Goal: Participate in discussion

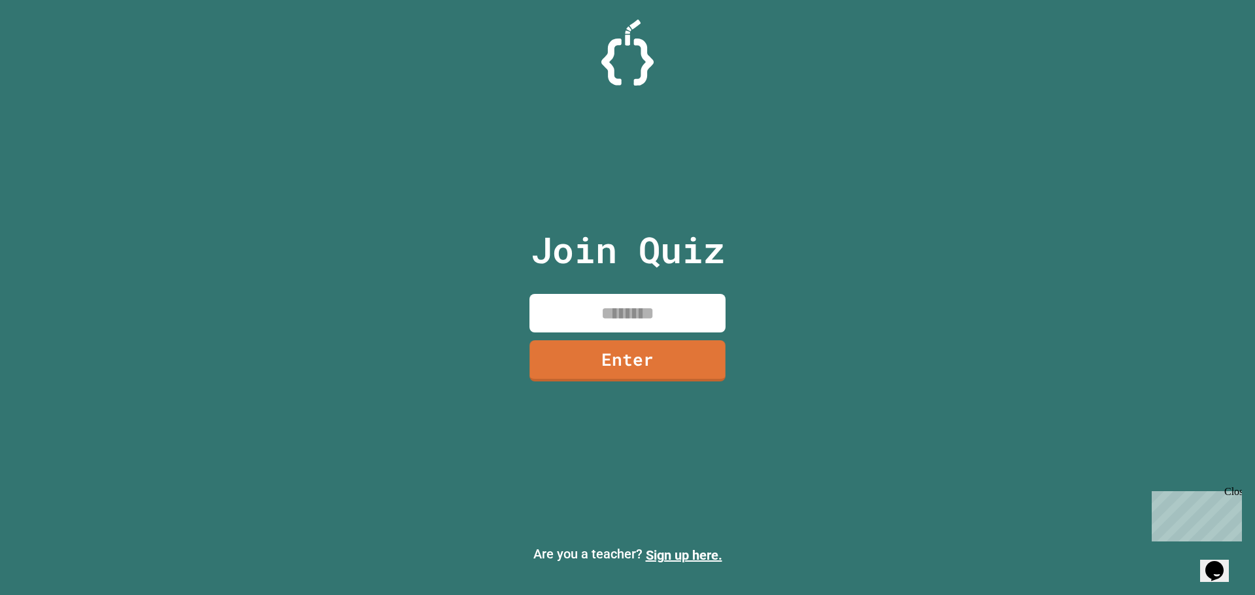
click at [651, 316] on input at bounding box center [627, 313] width 196 height 39
type input "********"
click at [601, 370] on link "Enter" at bounding box center [627, 359] width 193 height 43
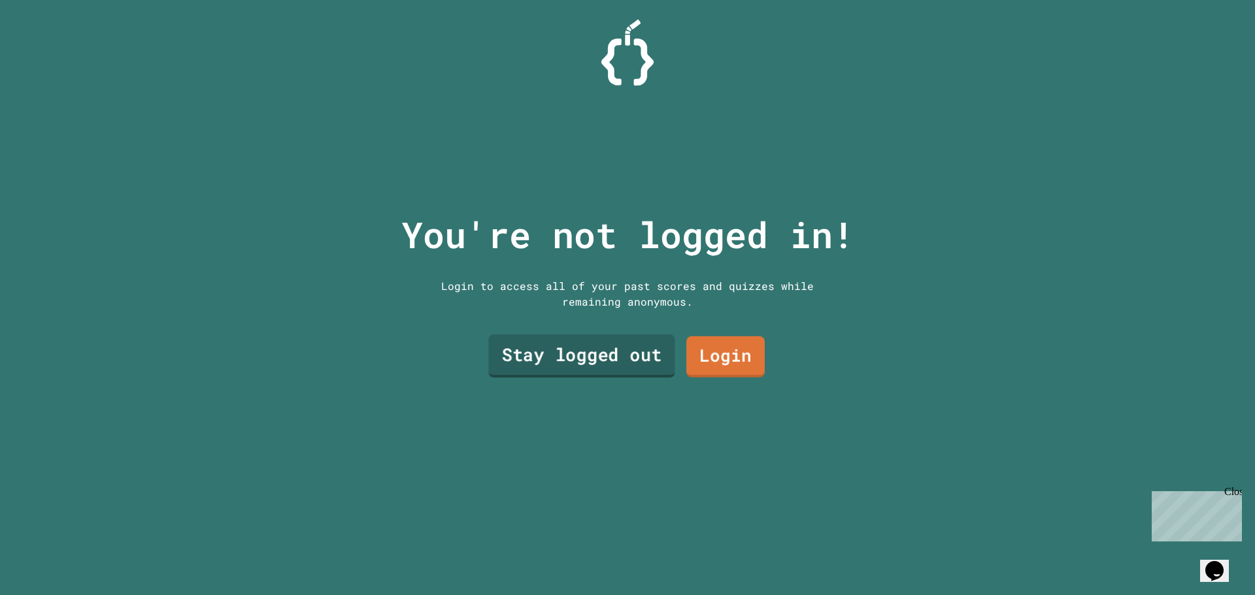
click at [641, 346] on link "Stay logged out" at bounding box center [581, 356] width 186 height 43
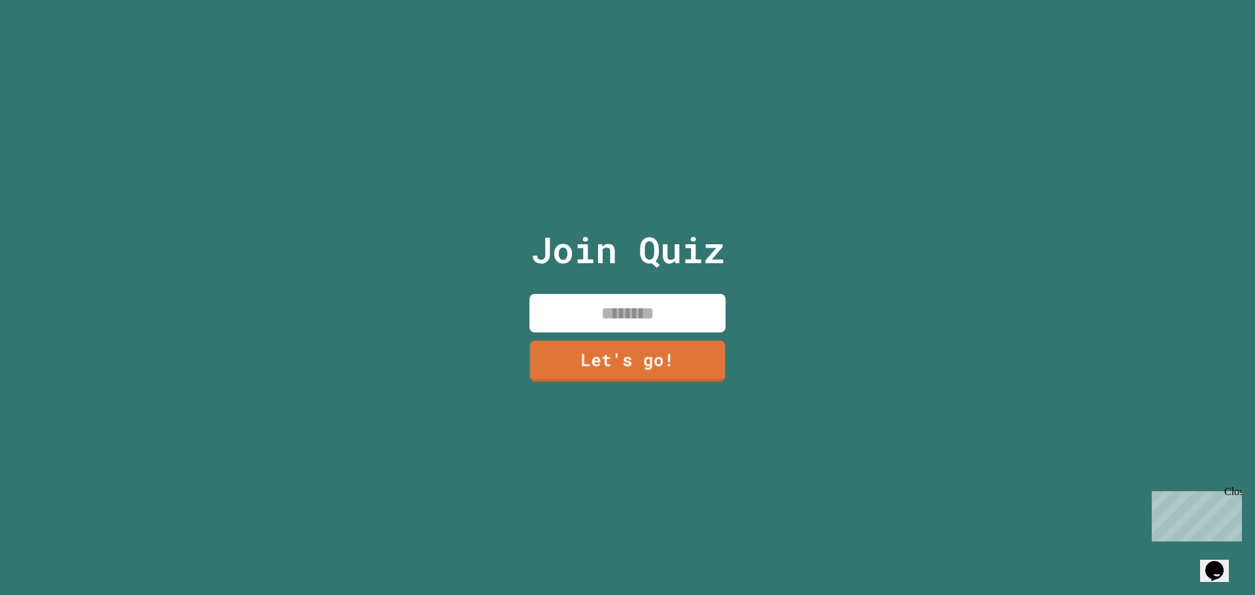
click at [603, 303] on input at bounding box center [627, 313] width 196 height 39
type input "********"
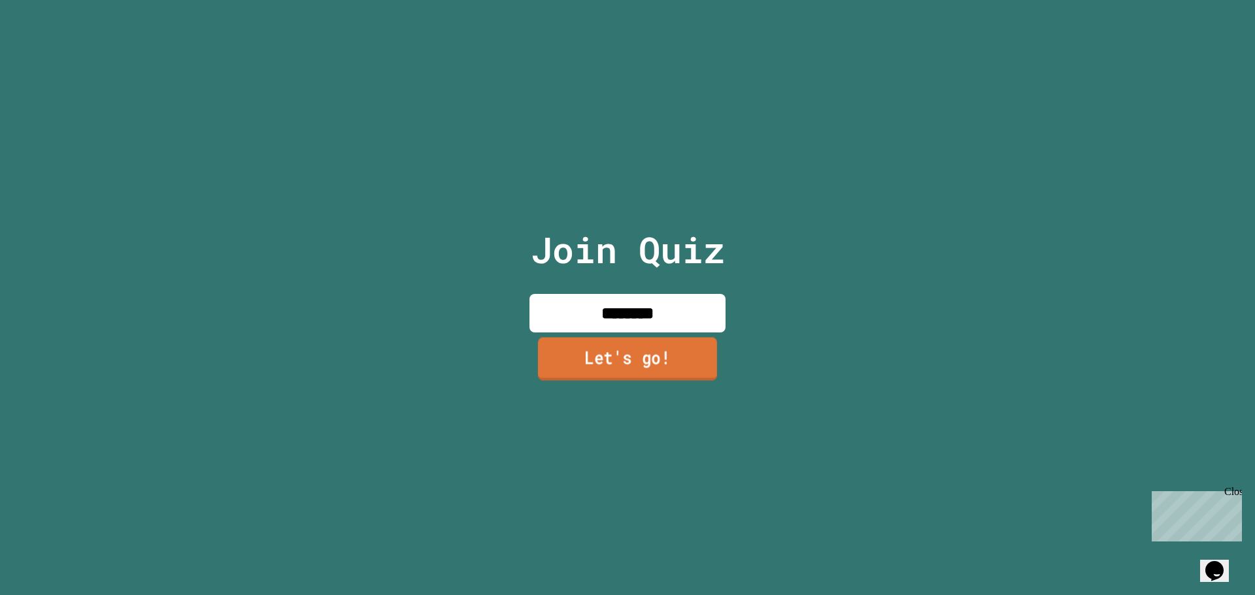
click at [684, 354] on link "Let's go!" at bounding box center [627, 358] width 179 height 43
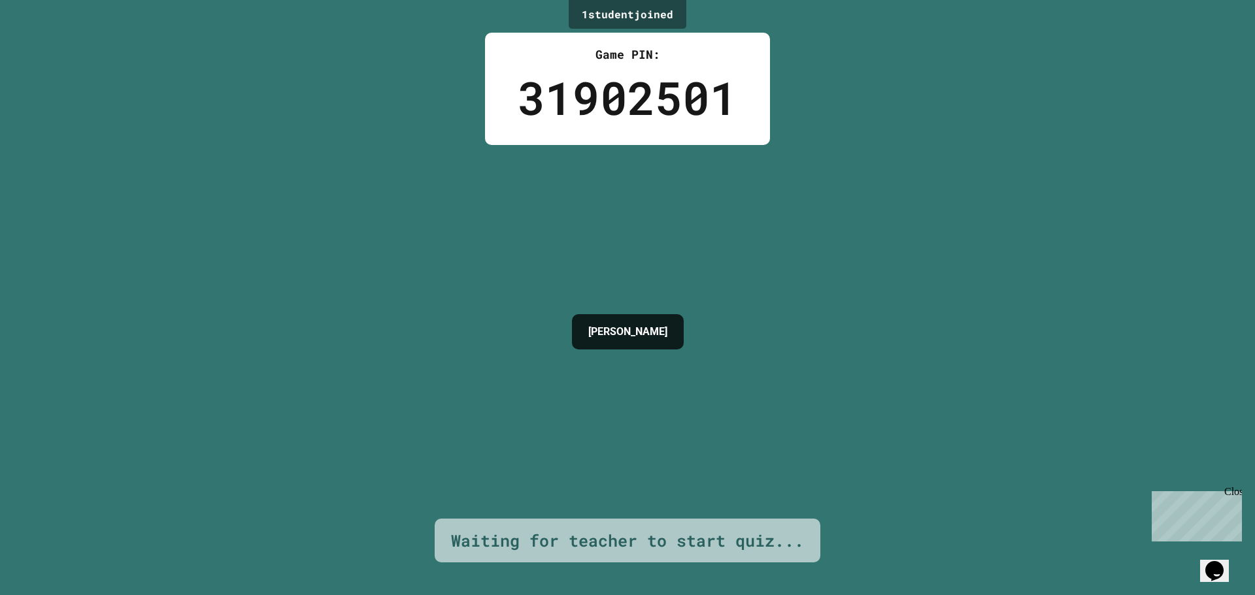
click at [841, 331] on div "1 student joined Game PIN: 31902501 [PERSON_NAME] Waiting for teacher to start …" at bounding box center [627, 297] width 1255 height 595
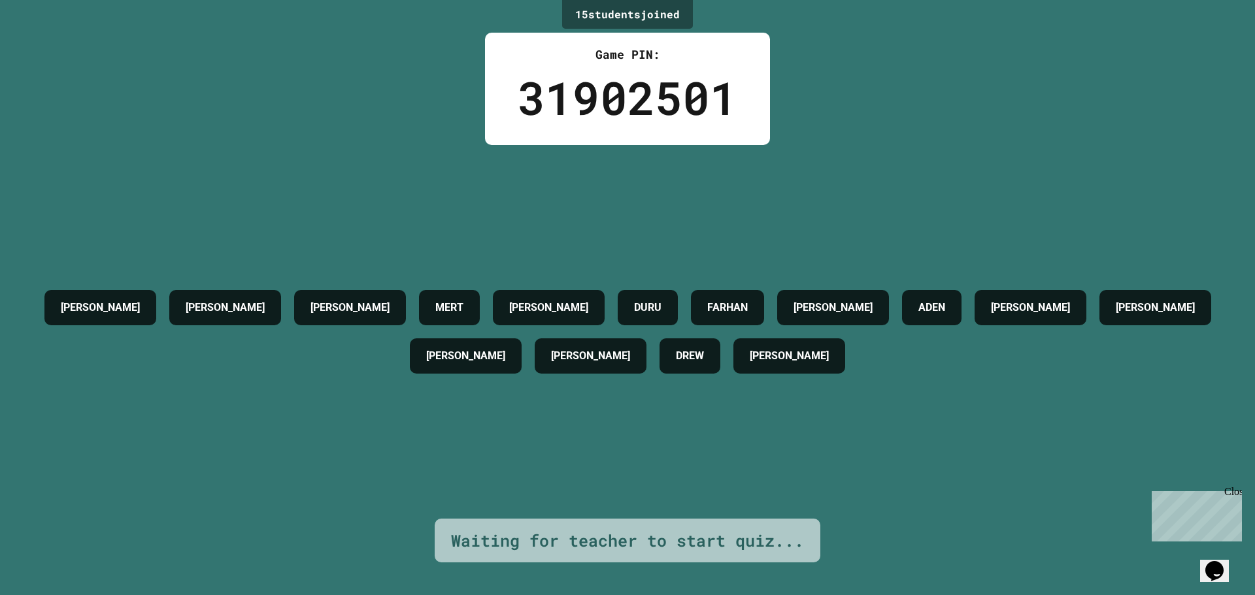
click at [690, 105] on div "31902501" at bounding box center [628, 97] width 220 height 69
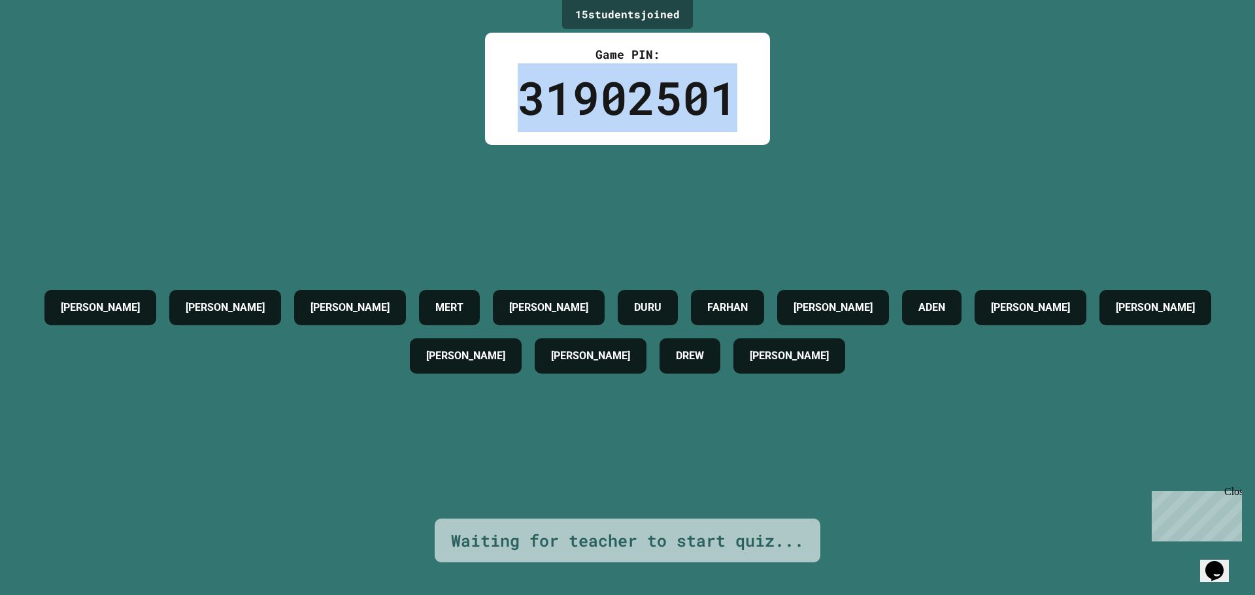
click at [690, 105] on div "31902501" at bounding box center [628, 97] width 220 height 69
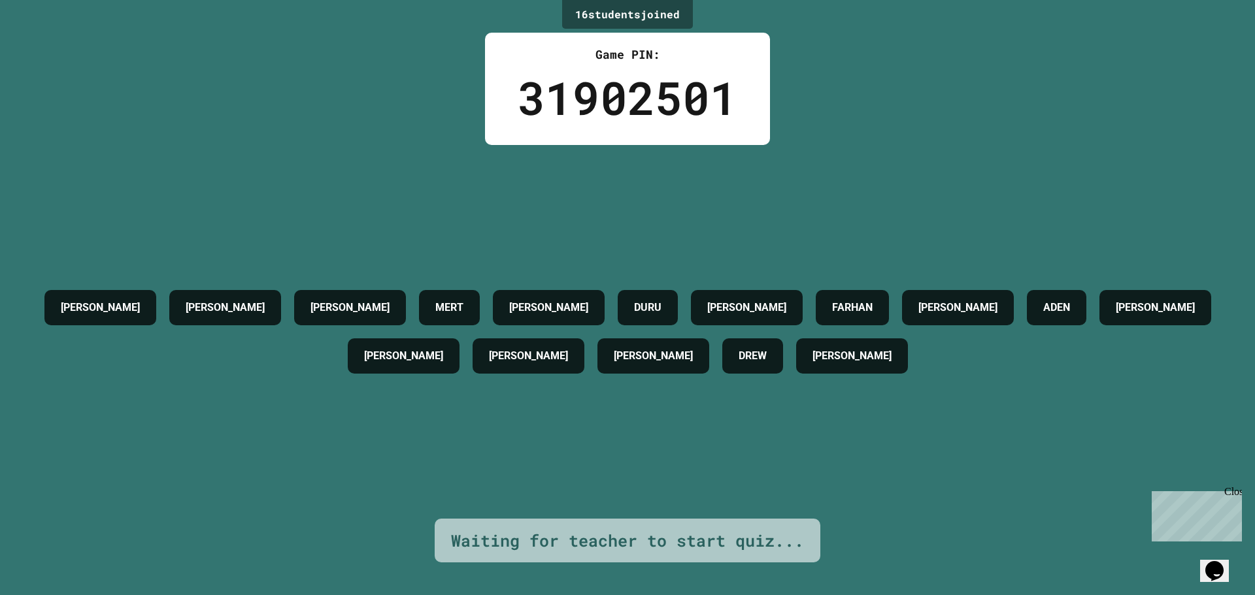
click at [899, 121] on div "16 student s joined Game PIN: 31902501 [PERSON_NAME] [PERSON_NAME] MERT [PERSON…" at bounding box center [627, 297] width 1255 height 595
click at [699, 99] on div "31902501" at bounding box center [628, 97] width 220 height 69
drag, startPoint x: 656, startPoint y: 101, endPoint x: 645, endPoint y: 101, distance: 11.1
click at [646, 101] on div "31902501" at bounding box center [628, 97] width 220 height 69
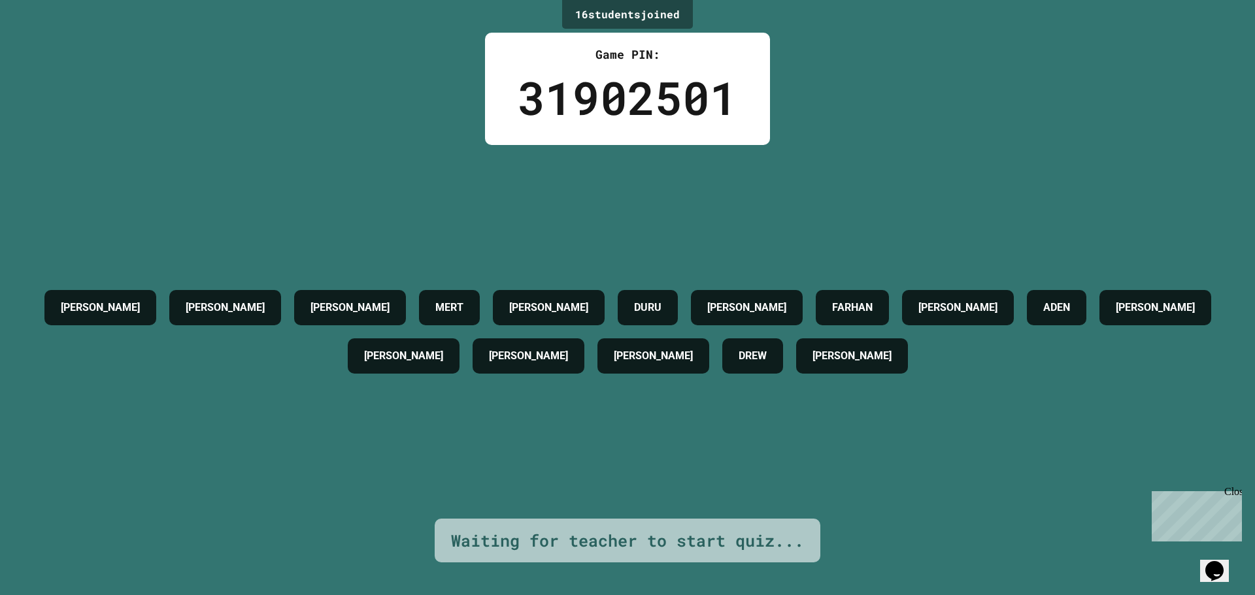
click at [645, 101] on div "31902501" at bounding box center [628, 97] width 220 height 69
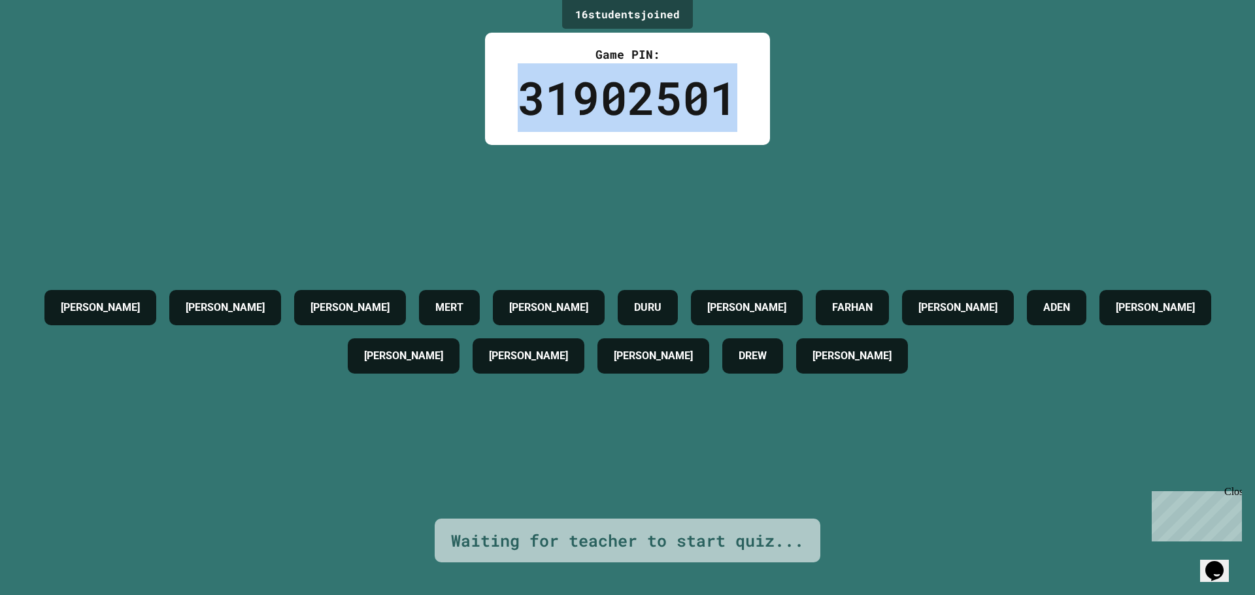
click at [643, 101] on div "31902501" at bounding box center [628, 97] width 220 height 69
click at [641, 101] on div "31902501" at bounding box center [628, 97] width 220 height 69
click at [639, 99] on div "31902501" at bounding box center [628, 97] width 220 height 69
click at [638, 97] on div "31902501" at bounding box center [628, 97] width 220 height 69
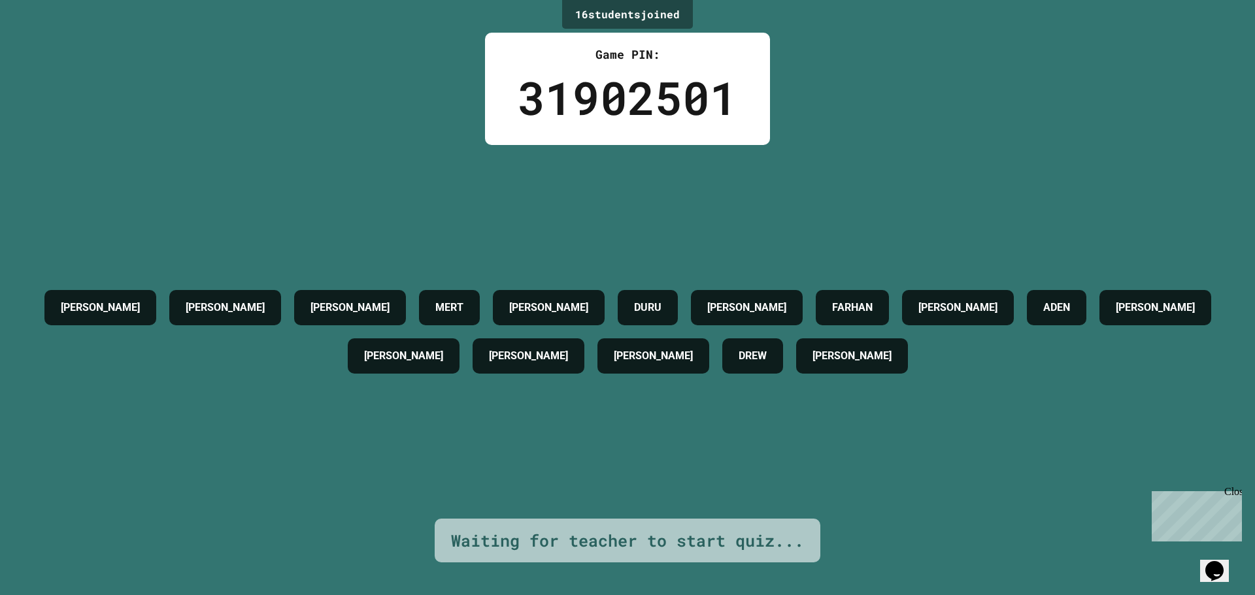
click at [641, 90] on div "31902501" at bounding box center [628, 97] width 220 height 69
click at [644, 95] on div "31902501" at bounding box center [628, 97] width 220 height 69
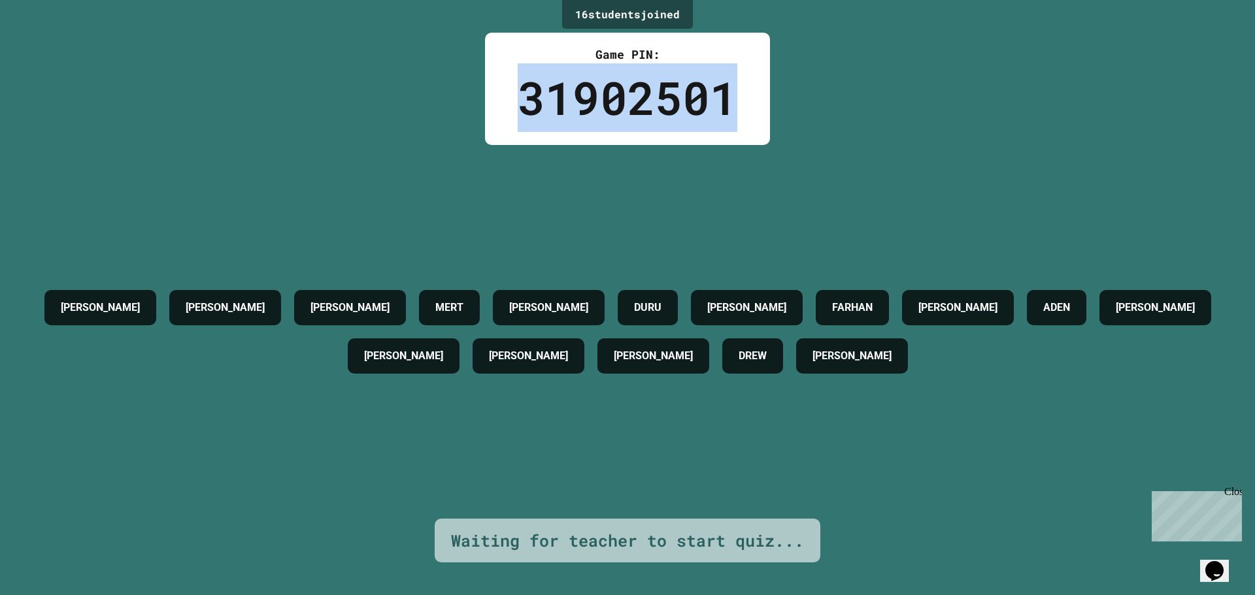
click at [644, 95] on div "31902501" at bounding box center [628, 97] width 220 height 69
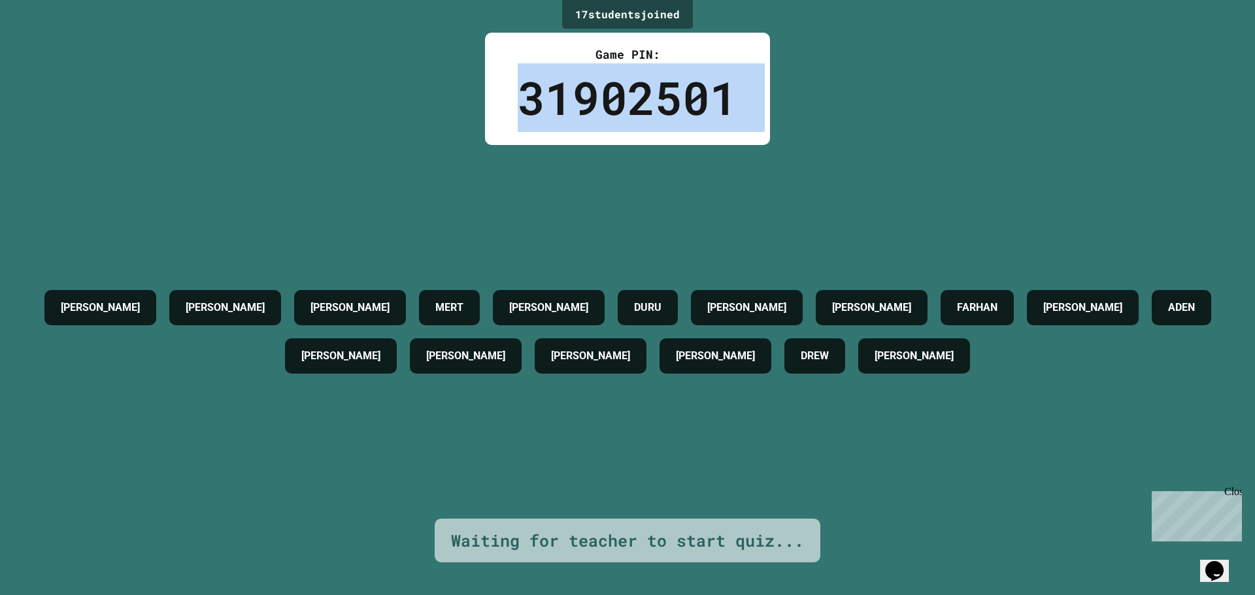
click at [644, 97] on div "31902501" at bounding box center [628, 97] width 220 height 69
click at [646, 99] on div "31902501" at bounding box center [628, 97] width 220 height 69
click at [646, 100] on div "31902501" at bounding box center [628, 97] width 220 height 69
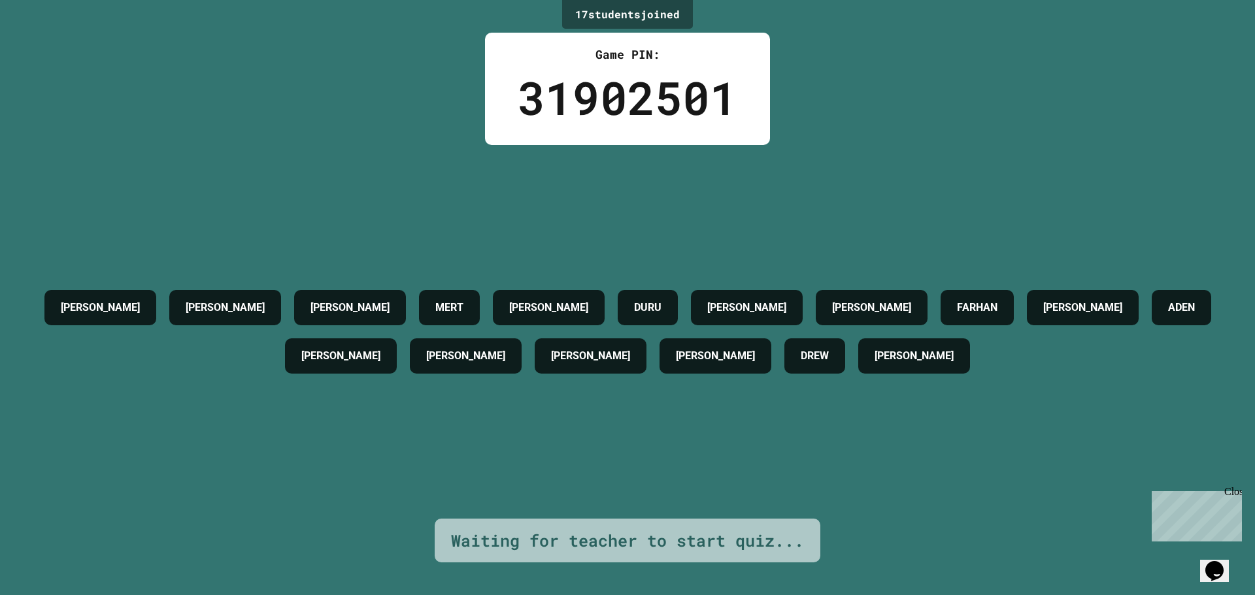
click at [929, 93] on div "17 student s joined Game PIN: 31902501 [PERSON_NAME] [PERSON_NAME] MERT [PERSON…" at bounding box center [627, 297] width 1255 height 595
click at [641, 135] on div "Game PIN: 31902501" at bounding box center [627, 89] width 285 height 112
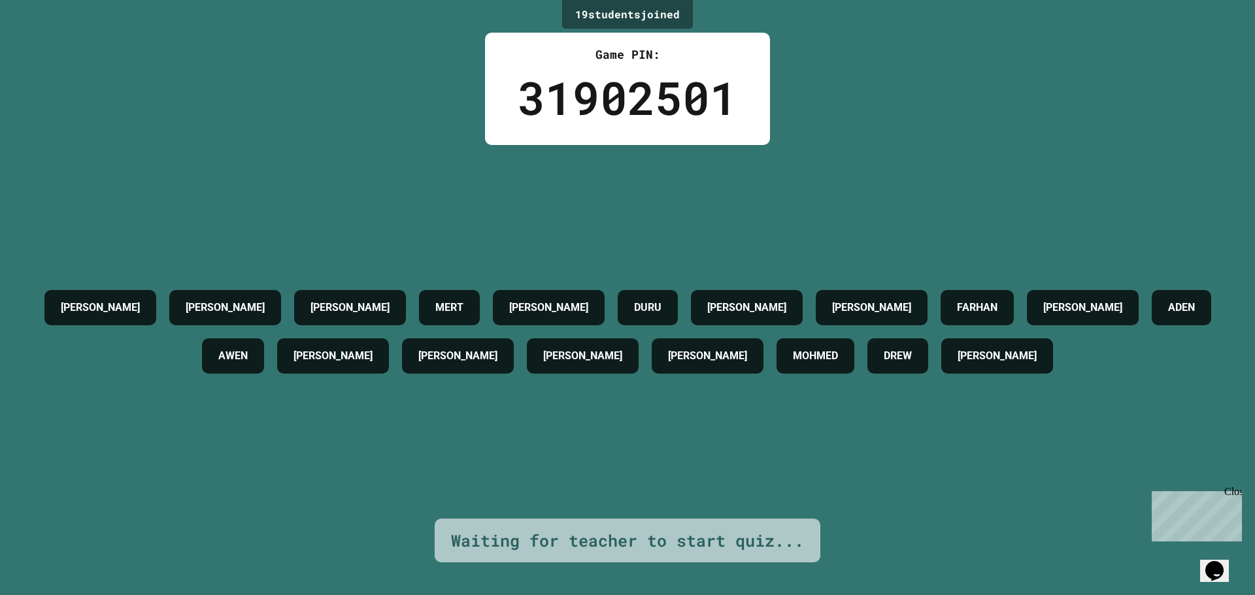
click at [623, 115] on div "31902501" at bounding box center [628, 97] width 220 height 69
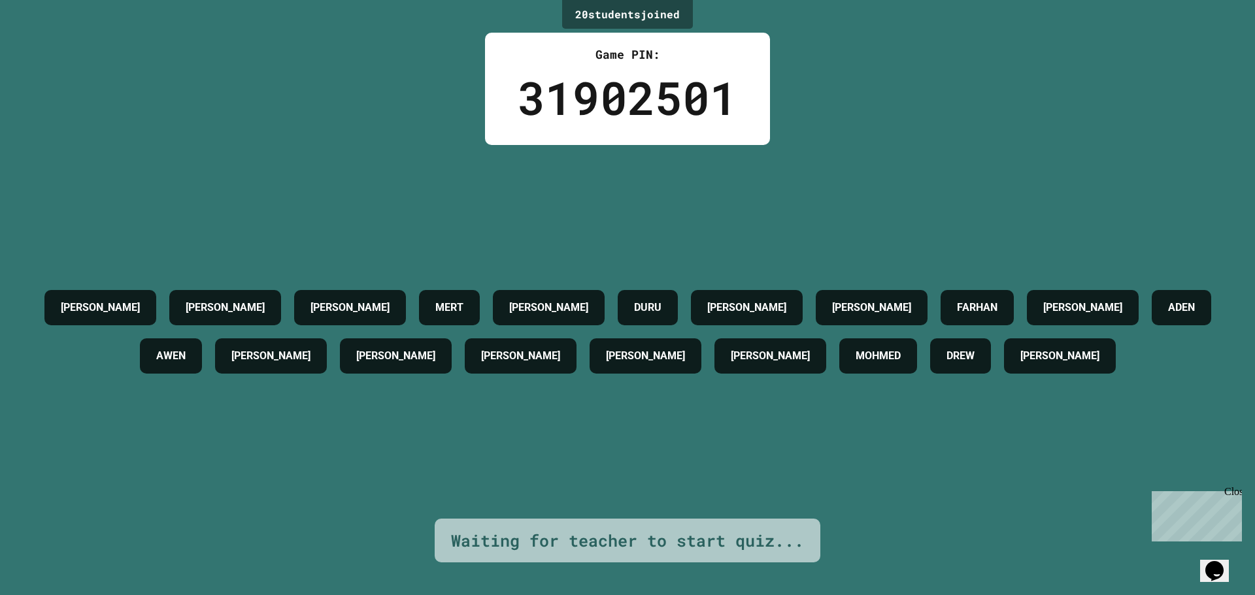
click at [620, 114] on div "31902501" at bounding box center [628, 97] width 220 height 69
click at [615, 111] on div "31902501" at bounding box center [628, 97] width 220 height 69
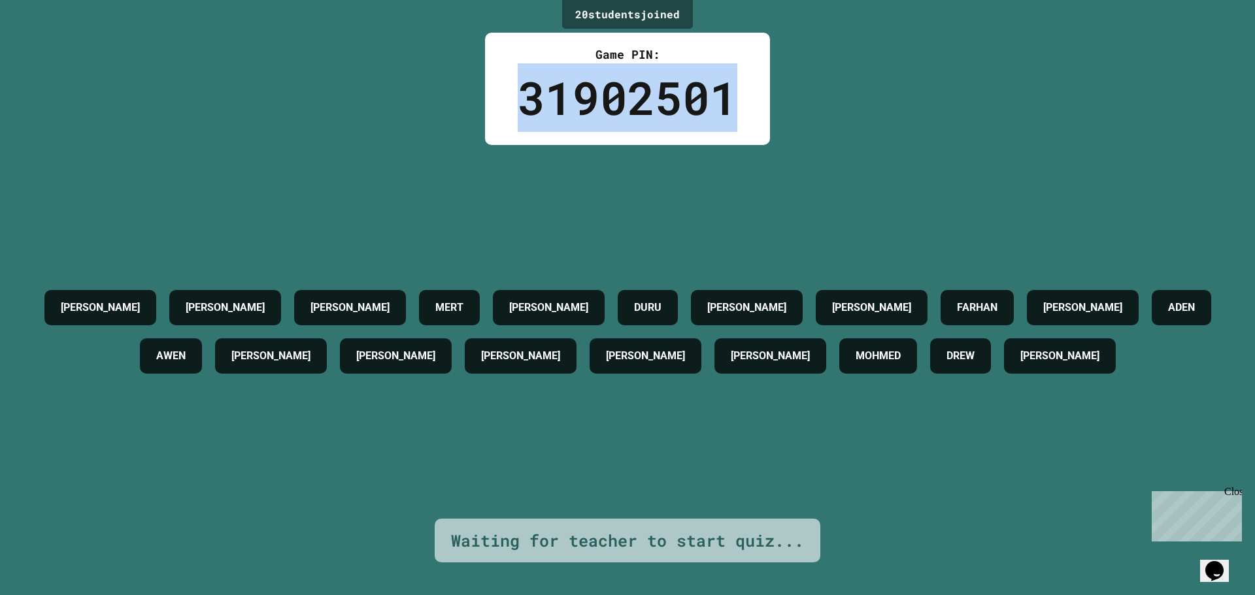
click at [615, 112] on div "31902501" at bounding box center [628, 97] width 220 height 69
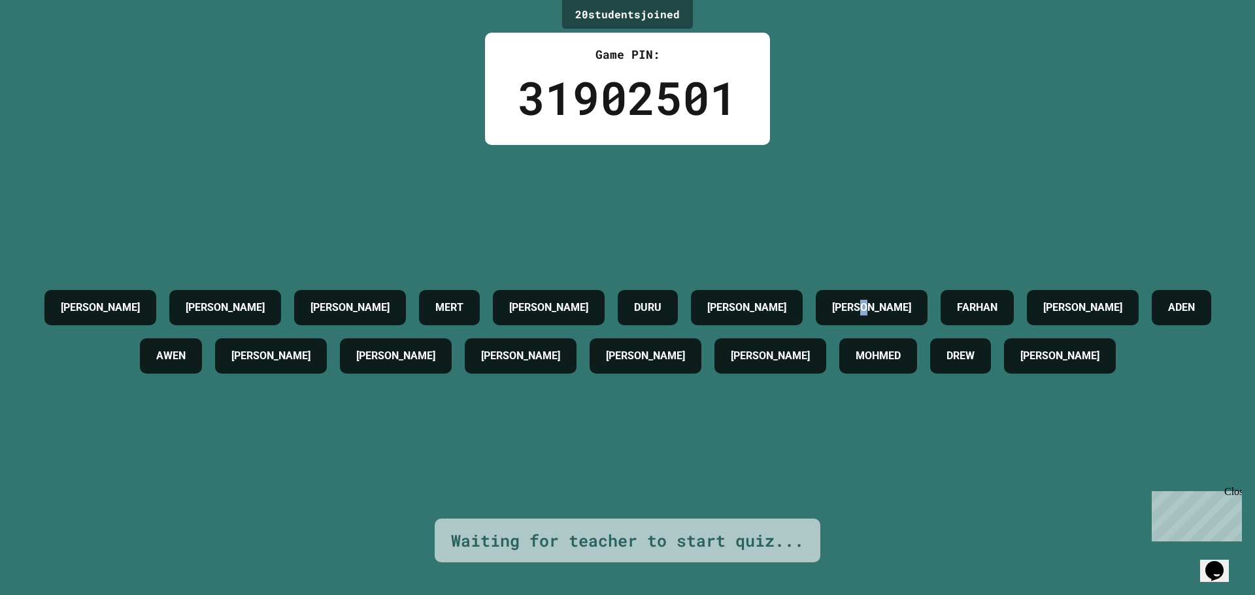
drag, startPoint x: 897, startPoint y: 127, endPoint x: 905, endPoint y: 138, distance: 13.1
click at [905, 137] on div "20 student s joined Game PIN: 31902501 [PERSON_NAME] [PERSON_NAME] [PERSON_NAME…" at bounding box center [627, 297] width 1255 height 595
drag, startPoint x: 702, startPoint y: 80, endPoint x: 706, endPoint y: 97, distance: 17.4
click at [706, 83] on div "31902501" at bounding box center [628, 97] width 220 height 69
click at [704, 106] on div "31902501" at bounding box center [628, 97] width 220 height 69
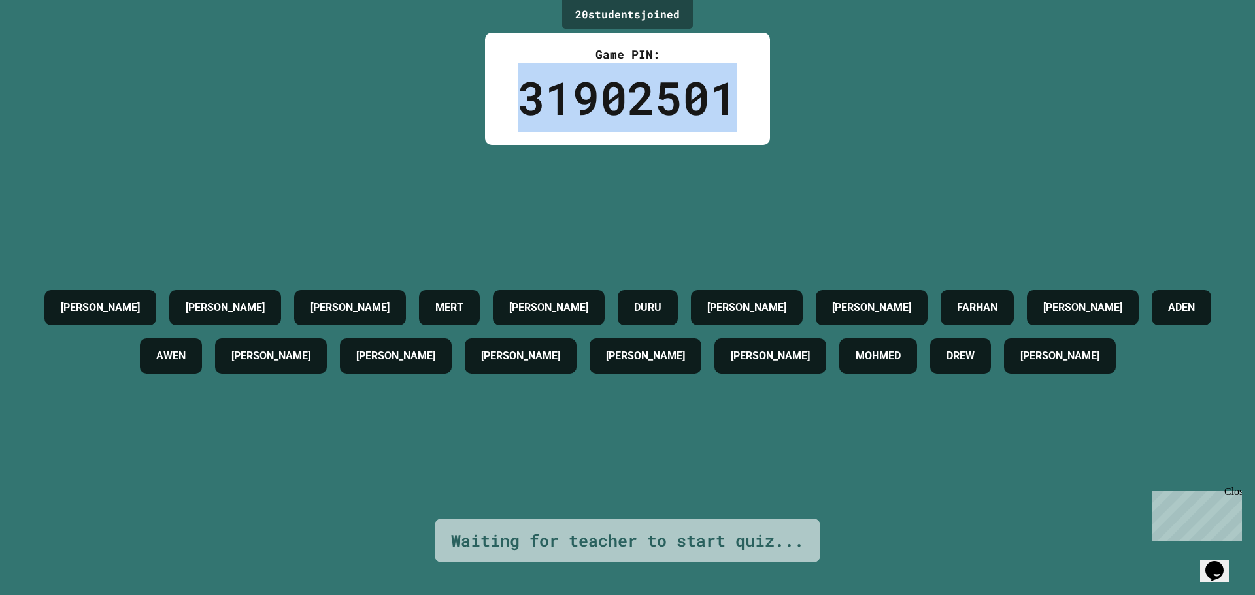
click at [703, 107] on div "31902501" at bounding box center [628, 97] width 220 height 69
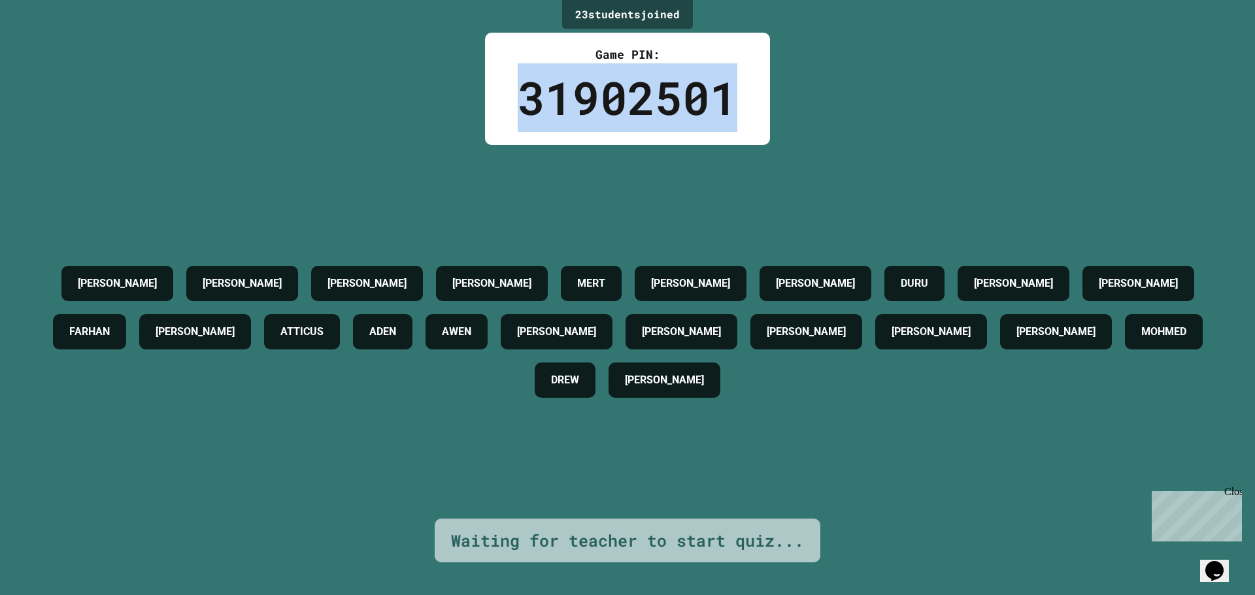
click at [790, 116] on div "23 student s joined Game PIN: 31902501 [PERSON_NAME] [PERSON_NAME] [PERSON_NAME…" at bounding box center [627, 297] width 1255 height 595
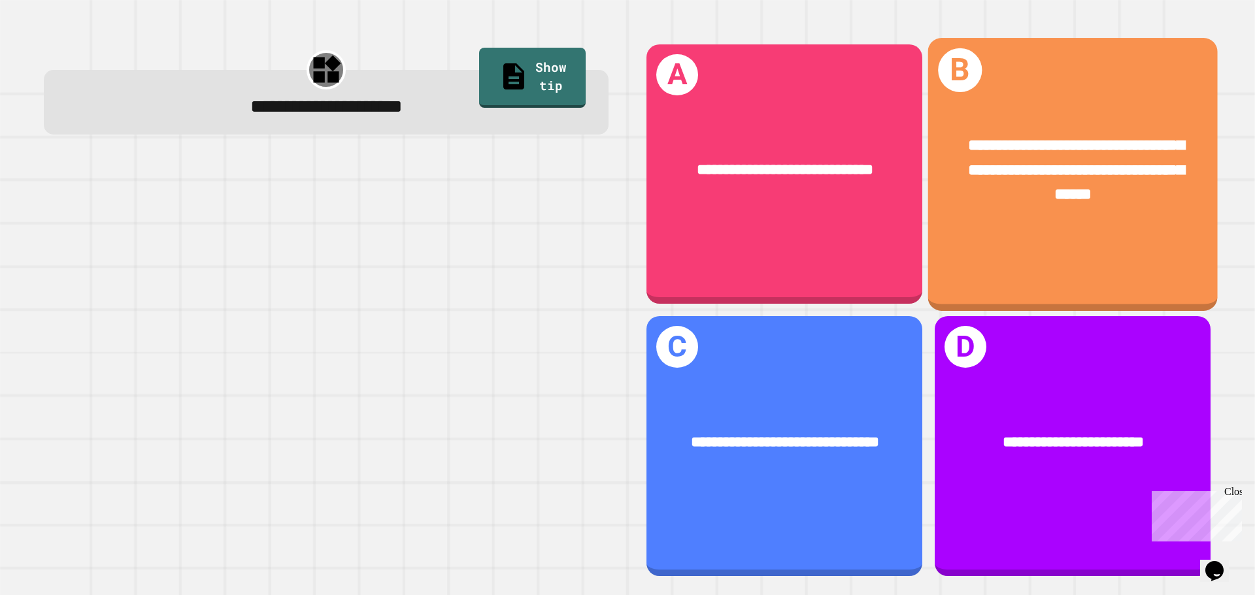
click at [1000, 186] on span "**********" at bounding box center [1076, 169] width 216 height 65
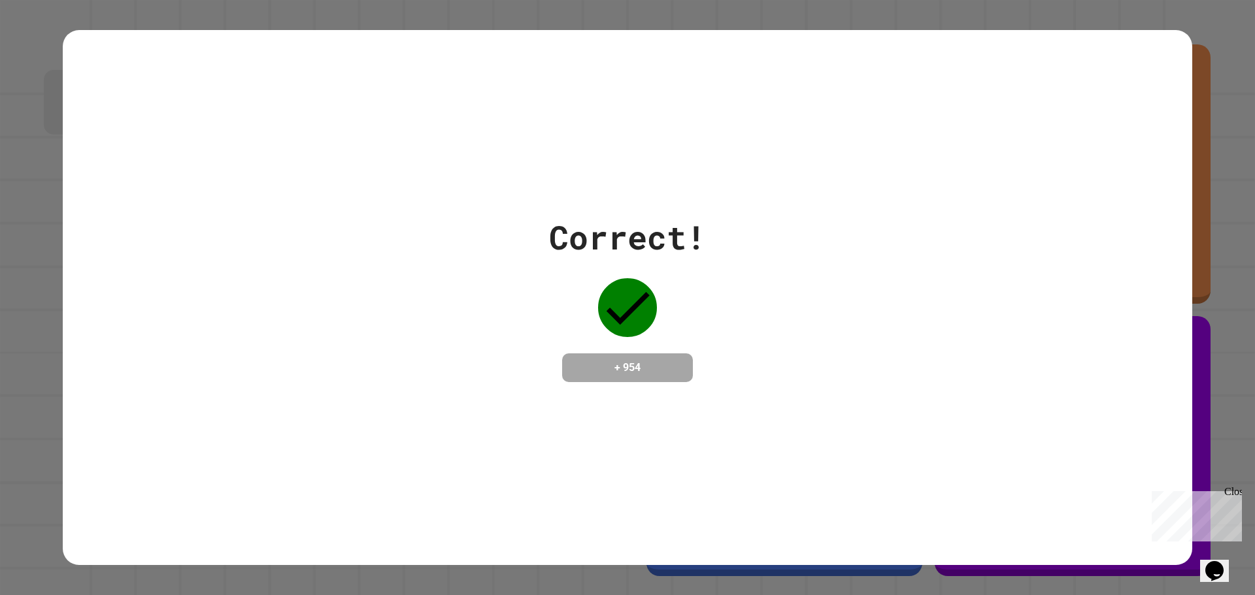
drag, startPoint x: 820, startPoint y: 476, endPoint x: 818, endPoint y: 470, distance: 7.0
click at [819, 475] on div "Correct! + 954" at bounding box center [627, 298] width 1129 height 536
click at [720, 397] on div "Correct! + 954" at bounding box center [627, 298] width 1129 height 536
drag, startPoint x: 712, startPoint y: 341, endPoint x: 718, endPoint y: 347, distance: 8.8
click at [718, 347] on div "Correct! + 954" at bounding box center [627, 297] width 1129 height 169
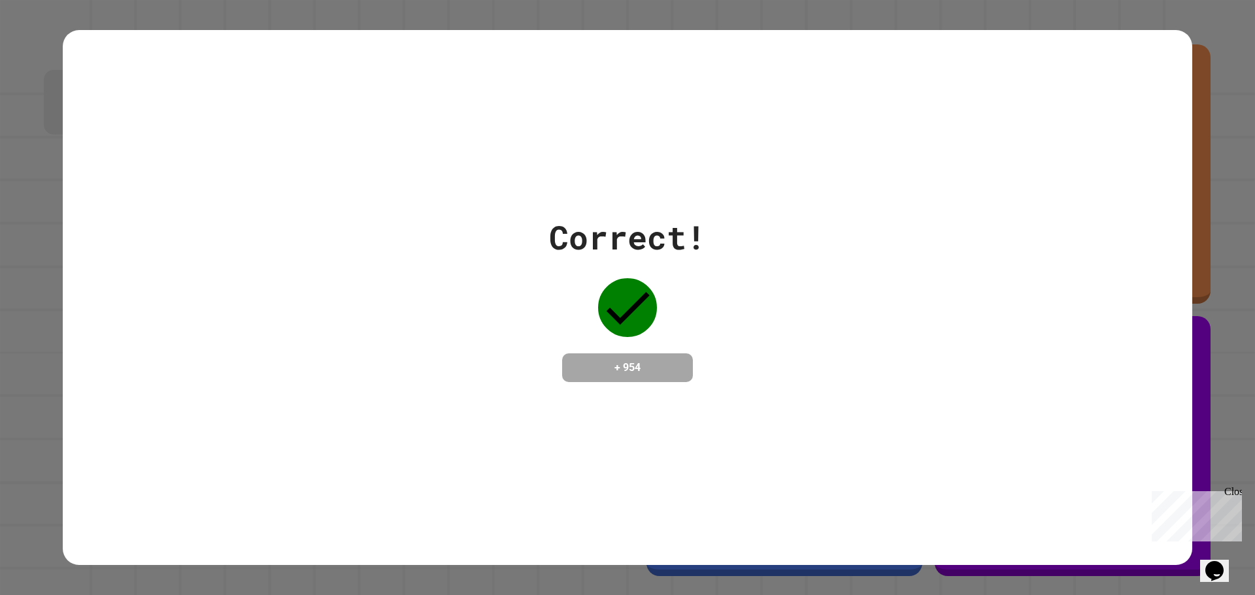
click at [718, 350] on div "Correct! + 954" at bounding box center [627, 297] width 1129 height 169
click at [718, 351] on div "Correct! + 954" at bounding box center [627, 297] width 1129 height 169
click at [718, 348] on div "Correct! + 954" at bounding box center [627, 297] width 1129 height 169
click at [798, 323] on div "Correct! + 954" at bounding box center [627, 297] width 1129 height 169
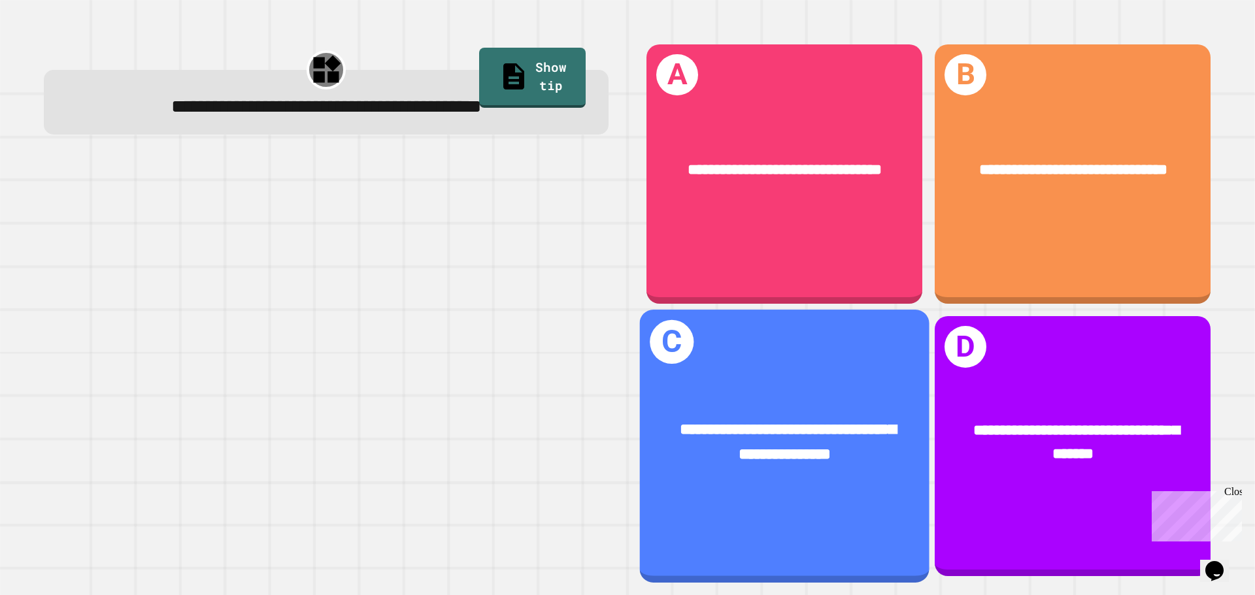
click at [822, 445] on span "**********" at bounding box center [788, 442] width 216 height 41
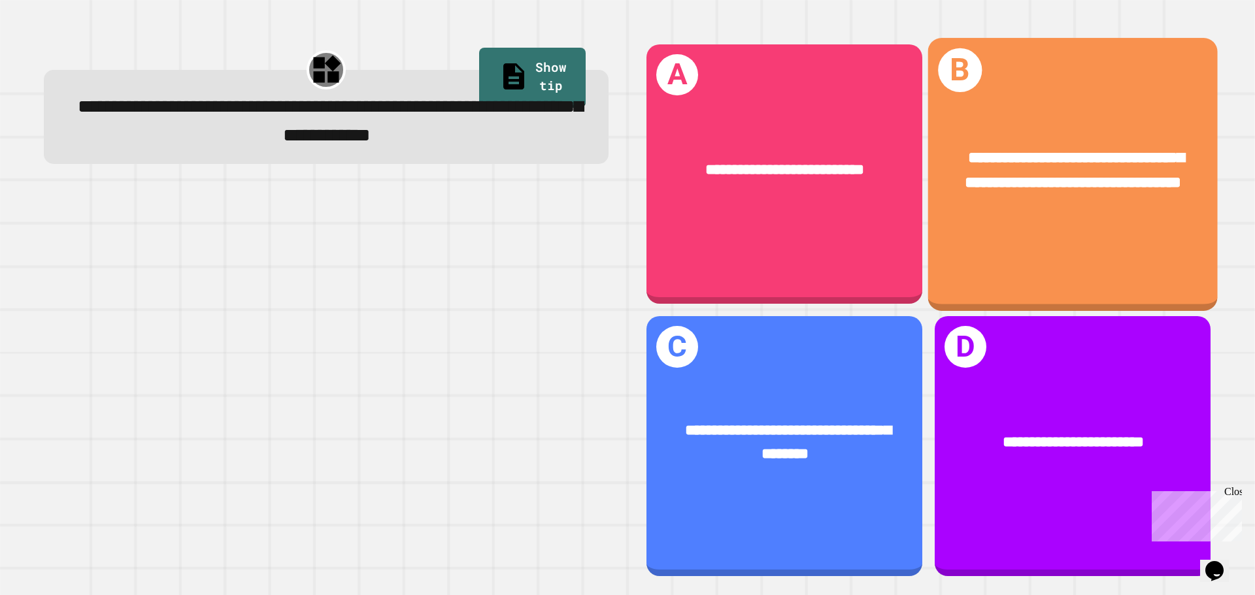
click at [1000, 186] on div "**********" at bounding box center [1072, 170] width 225 height 49
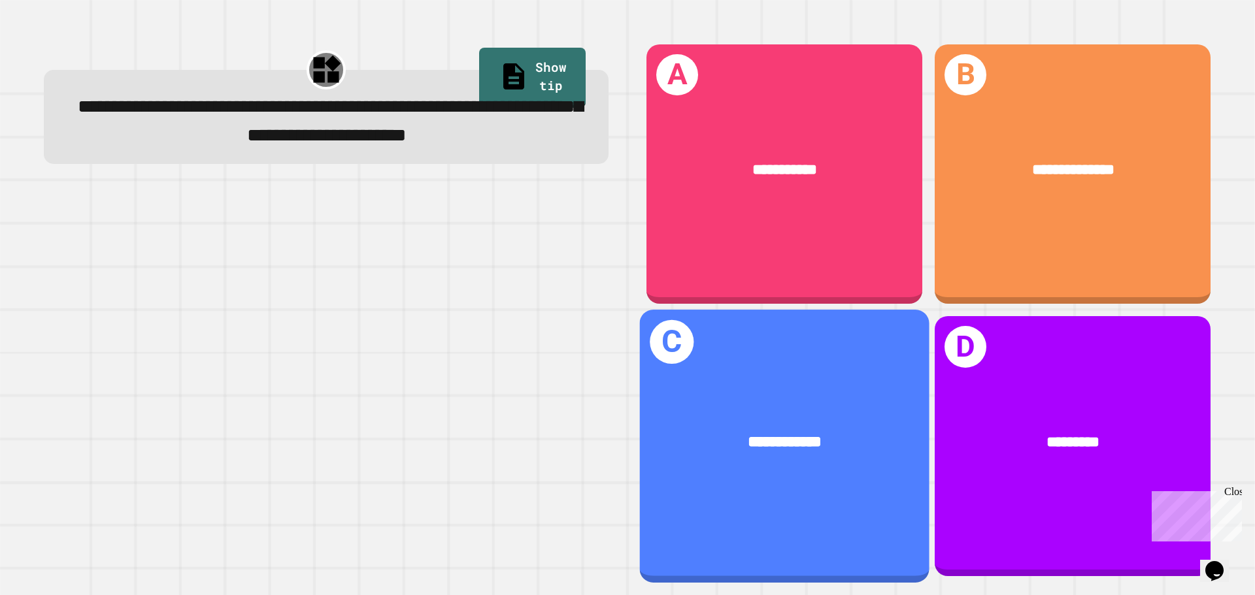
click at [772, 399] on div "**********" at bounding box center [785, 443] width 290 height 88
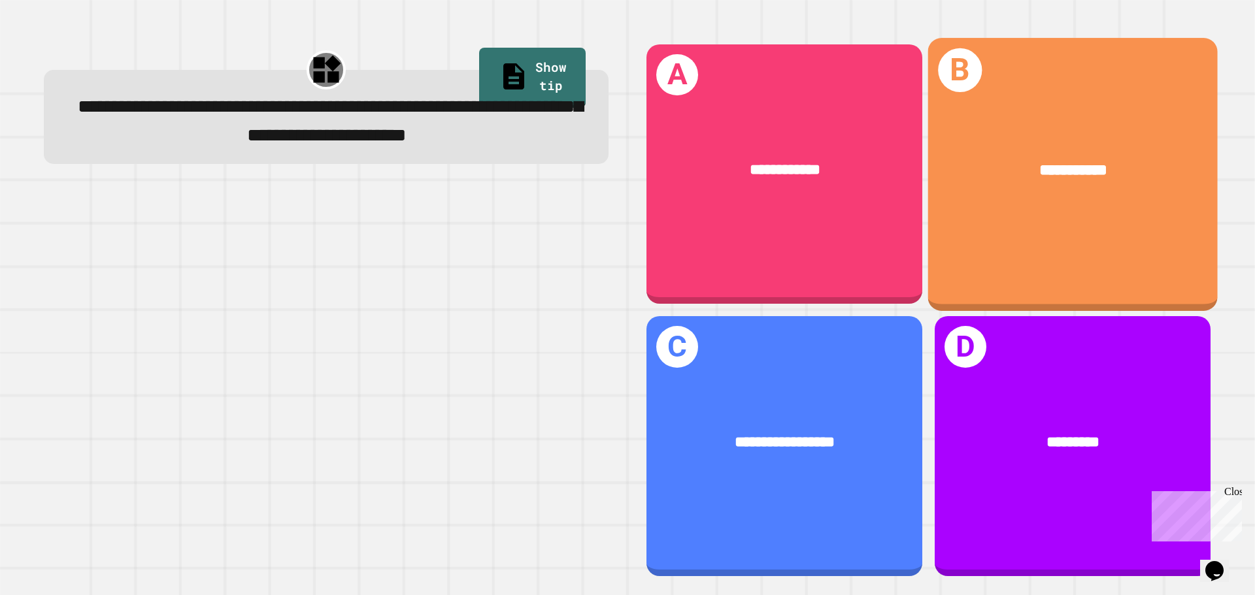
click at [1228, 163] on div "**********" at bounding box center [627, 297] width 1255 height 595
click at [1180, 167] on div "**********" at bounding box center [1073, 171] width 290 height 88
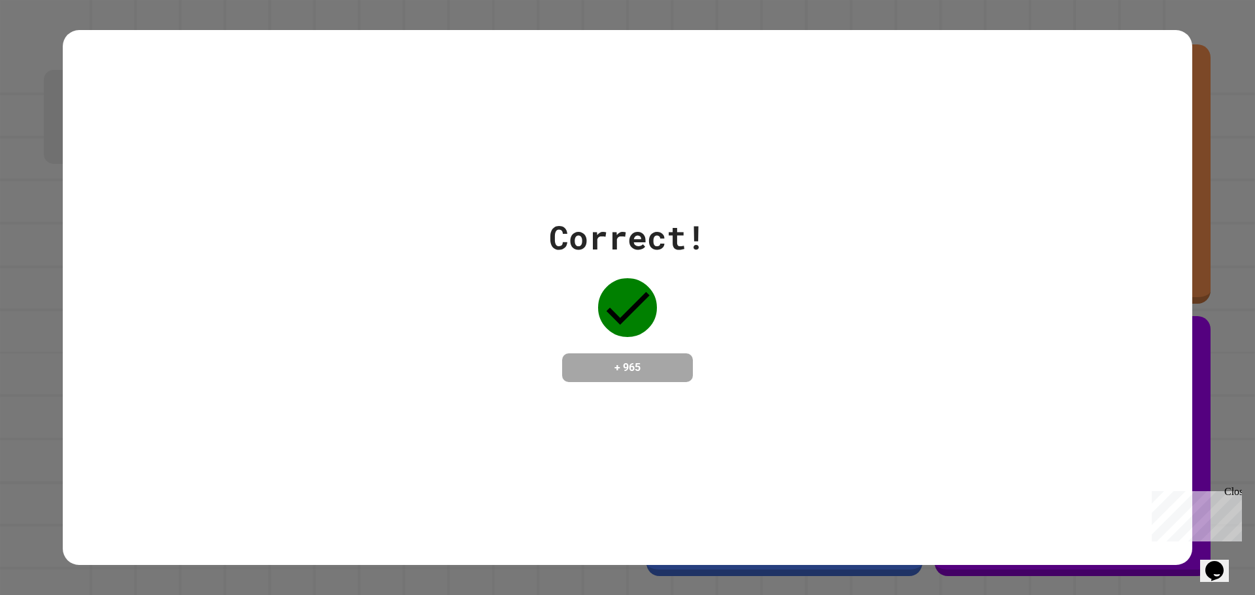
click at [1221, 124] on div "Correct! + 965" at bounding box center [627, 297] width 1255 height 595
click at [1167, 118] on div "Correct! + 965" at bounding box center [627, 298] width 1129 height 536
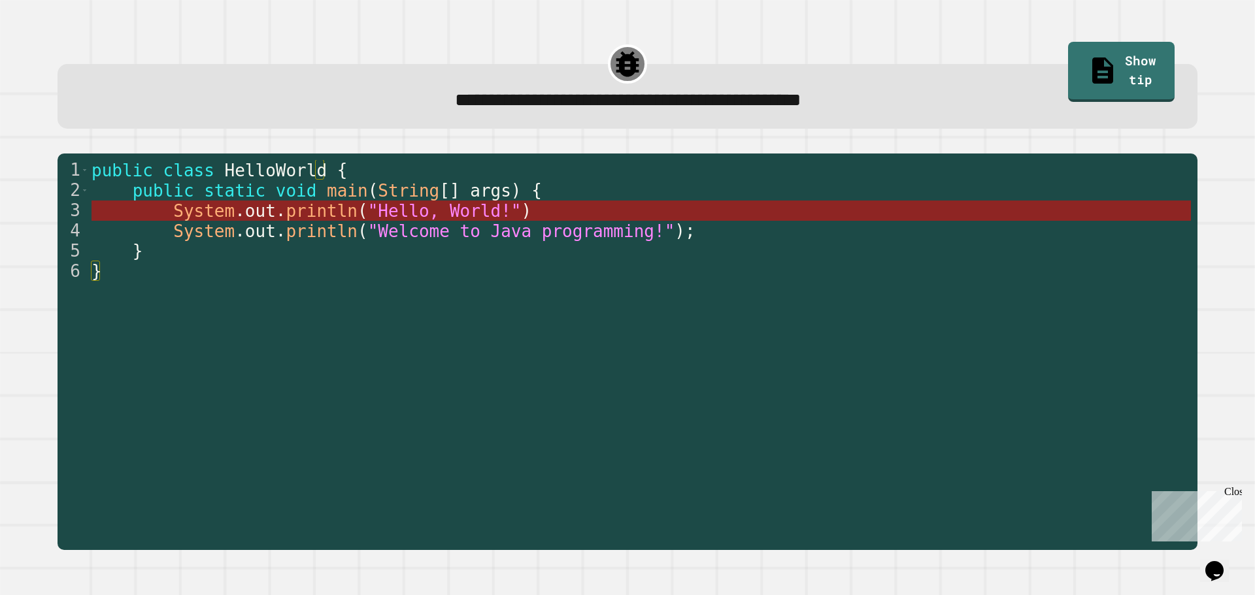
click at [392, 210] on span ""Hello, World!"" at bounding box center [444, 211] width 154 height 20
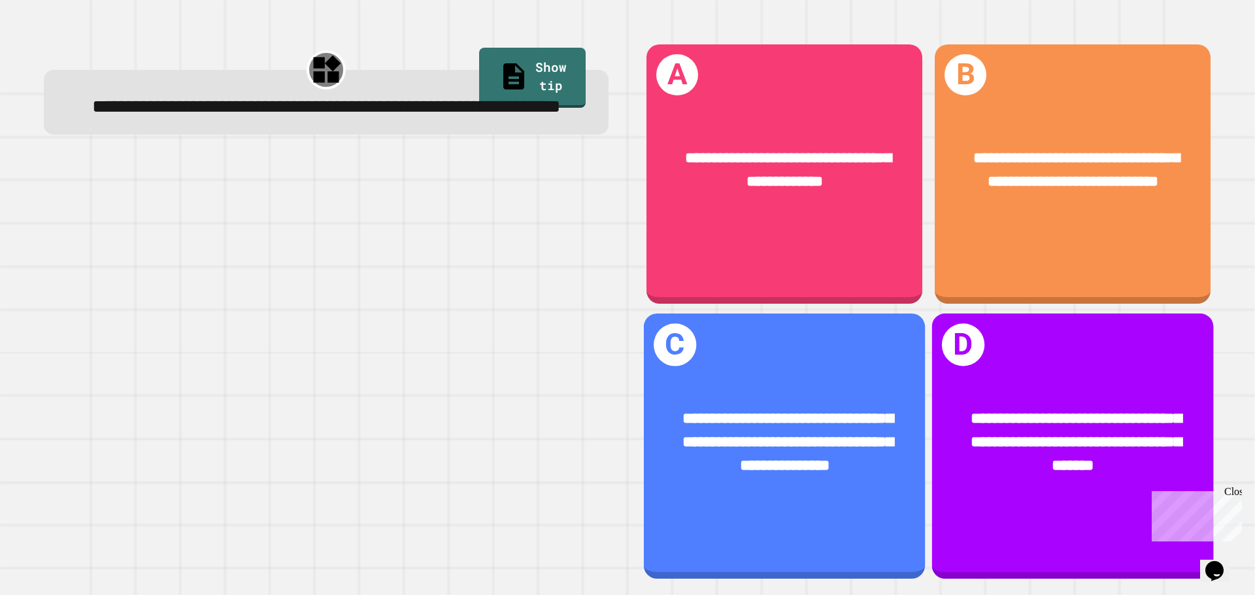
click at [861, 423] on div "**********" at bounding box center [784, 442] width 219 height 71
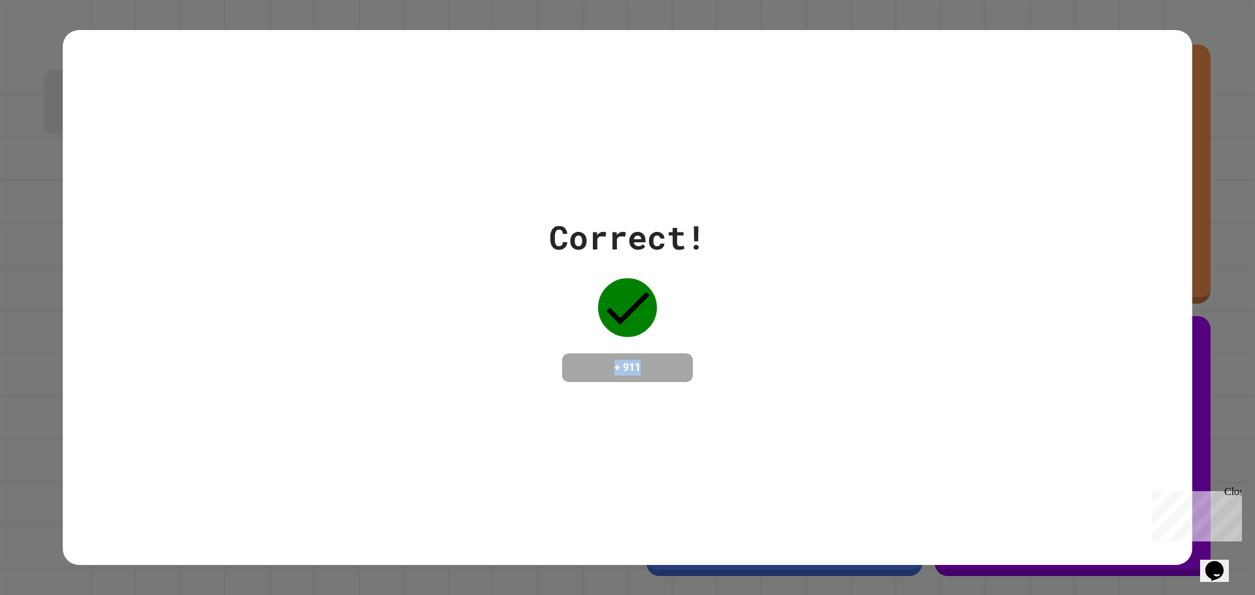
drag, startPoint x: 799, startPoint y: 294, endPoint x: 805, endPoint y: 327, distance: 33.8
click at [805, 327] on div "Correct! + 911" at bounding box center [627, 297] width 1129 height 169
click at [896, 254] on div "Correct! + 911" at bounding box center [627, 297] width 1129 height 169
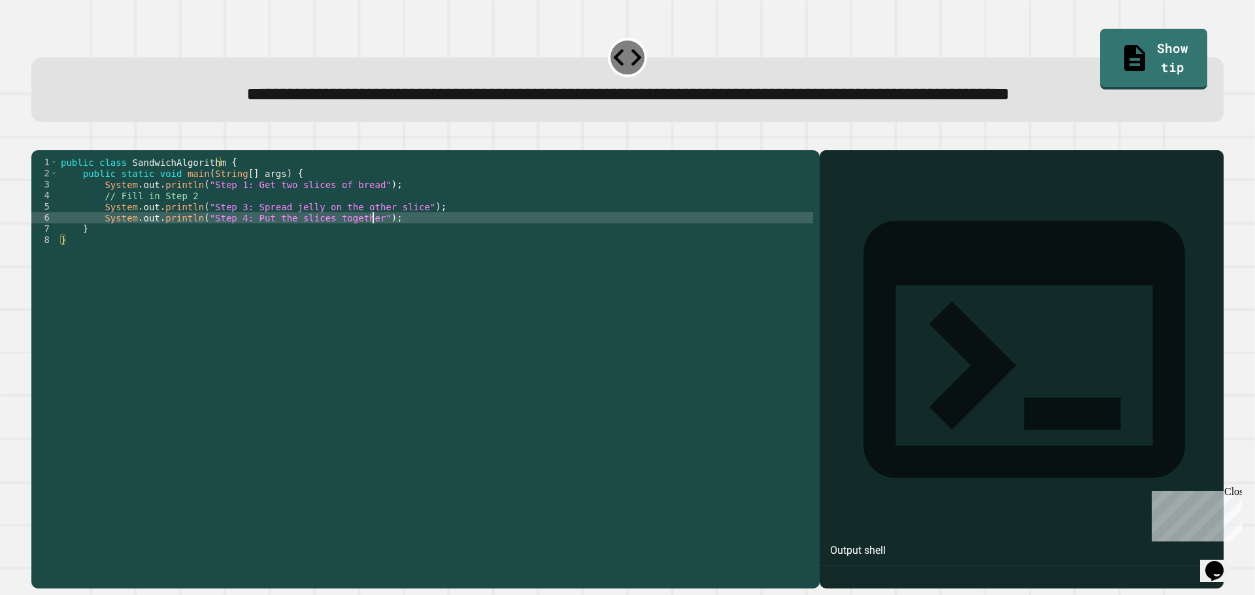
click at [384, 264] on div "public class SandwichAlgorithm { public static void main ( String [ ] args ) { …" at bounding box center [435, 340] width 755 height 367
click at [280, 250] on div "public class SandwichAlgorithm { public static void main ( String [ ] args ) { …" at bounding box center [435, 340] width 755 height 367
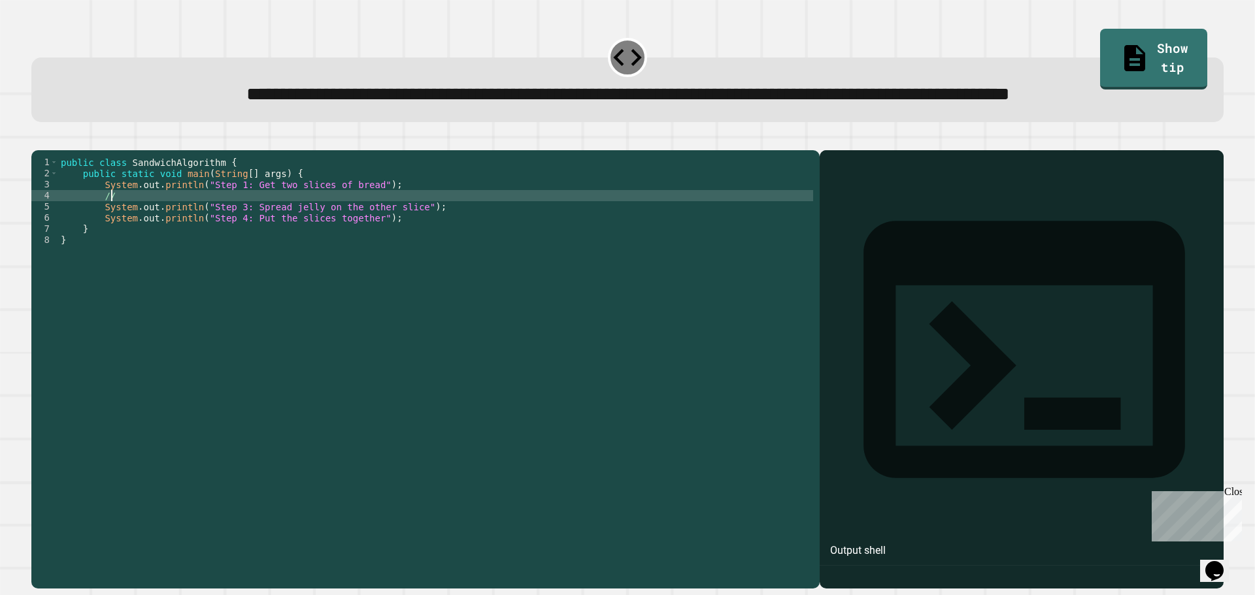
type textarea "*"
click at [506, 241] on div "public class SandwichAlgorithm { public static void main ( String [ ] args ) { …" at bounding box center [435, 340] width 755 height 367
type textarea "**********"
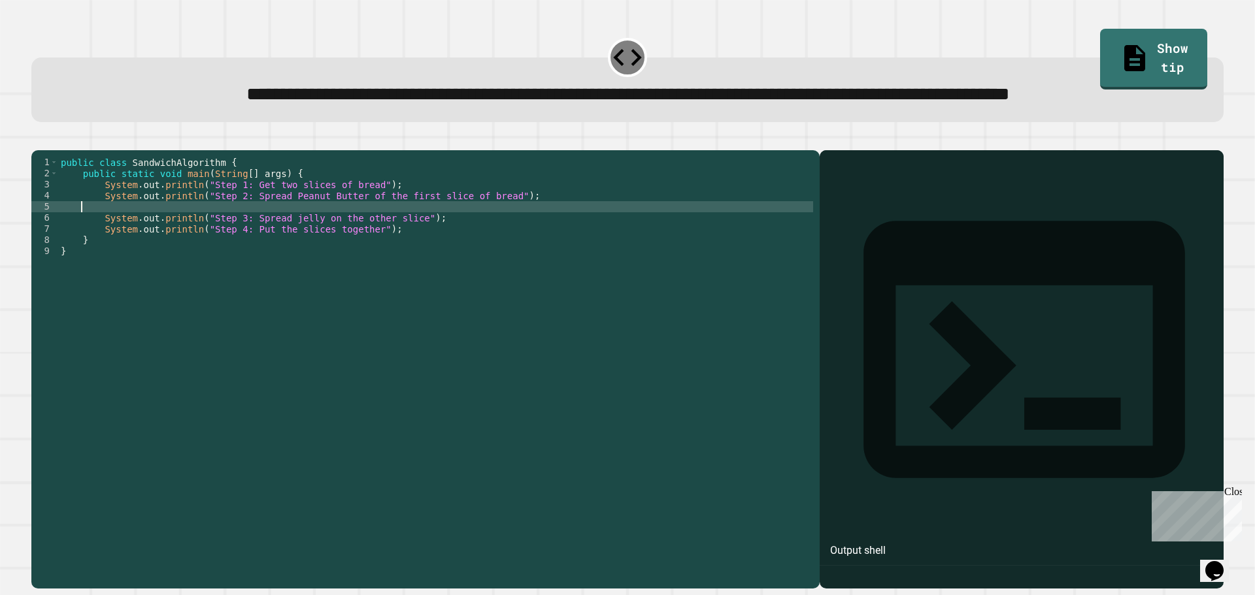
scroll to position [0, 0]
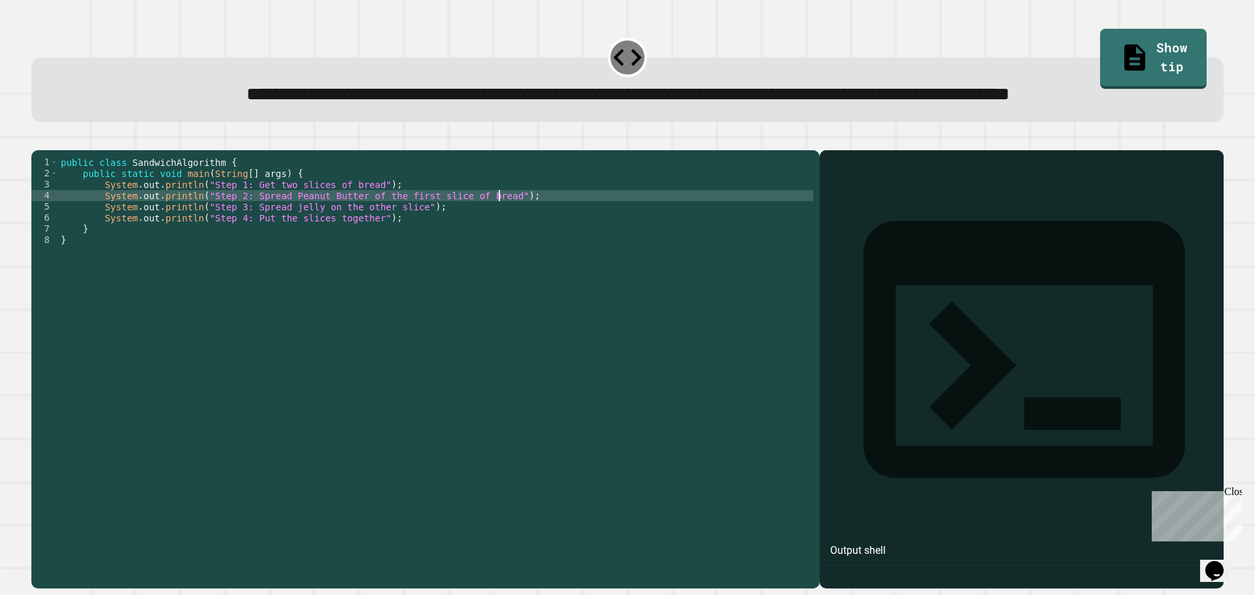
type textarea "**********"
click at [978, 478] on div at bounding box center [1021, 388] width 391 height 401
click at [857, 309] on div at bounding box center [1021, 388] width 391 height 401
click at [873, 227] on div "Output shell" at bounding box center [1022, 358] width 404 height 416
click at [873, 543] on div "Output shell" at bounding box center [858, 551] width 56 height 16
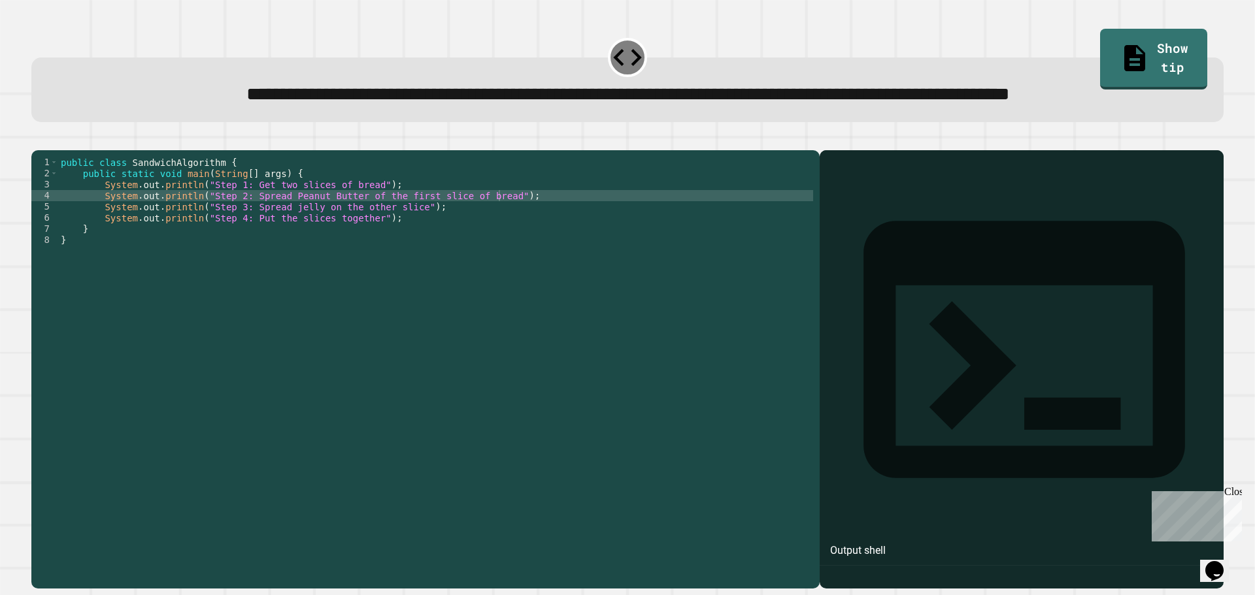
click at [868, 543] on div "Output shell" at bounding box center [858, 551] width 56 height 16
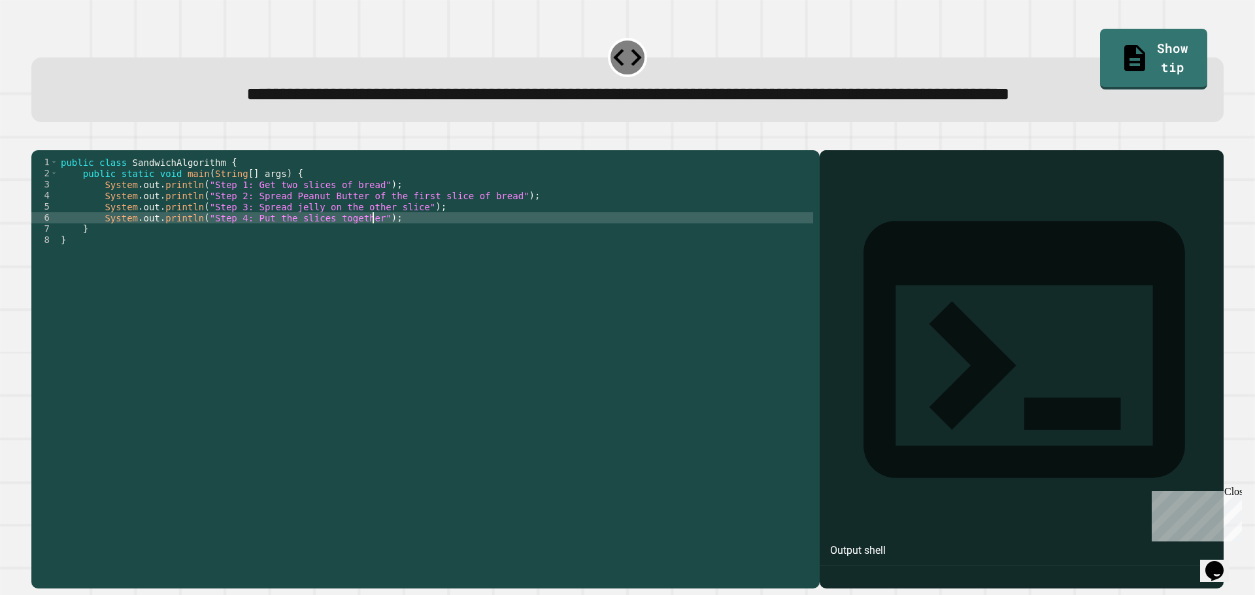
click at [714, 272] on div "public class SandwichAlgorithm { public static void main ( String [ ] args ) { …" at bounding box center [435, 340] width 755 height 367
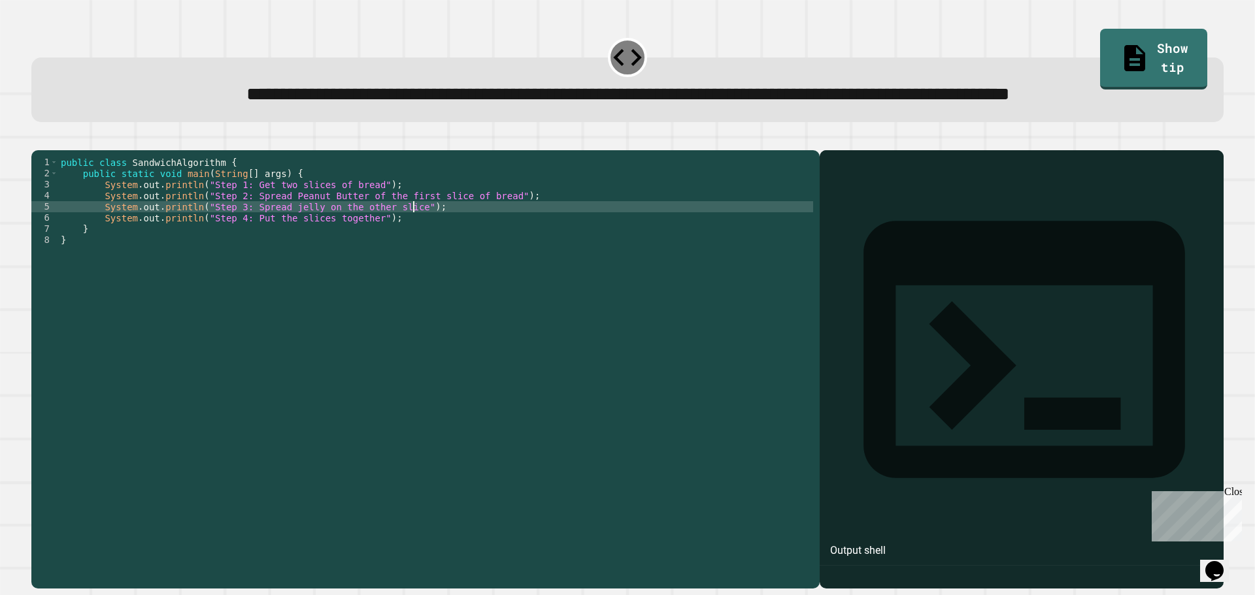
click at [535, 259] on div "public class SandwichAlgorithm { public static void main ( String [ ] args ) { …" at bounding box center [435, 340] width 755 height 367
click at [38, 140] on icon "button" at bounding box center [38, 140] width 0 height 0
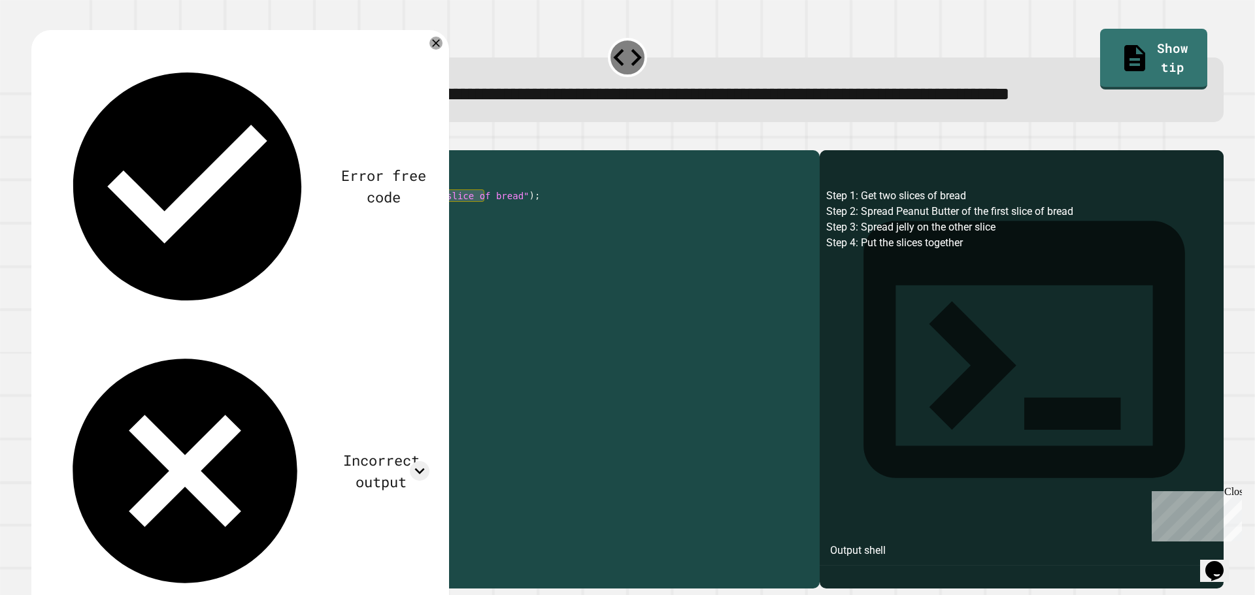
drag, startPoint x: 482, startPoint y: 247, endPoint x: 437, endPoint y: 248, distance: 45.1
click at [437, 248] on div "public class SandwichAlgorithm { public static void main ( String [ ] args ) { …" at bounding box center [435, 340] width 755 height 367
click at [441, 246] on div "public class SandwichAlgorithm { public static void main ( String [ ] args ) { …" at bounding box center [435, 329] width 755 height 344
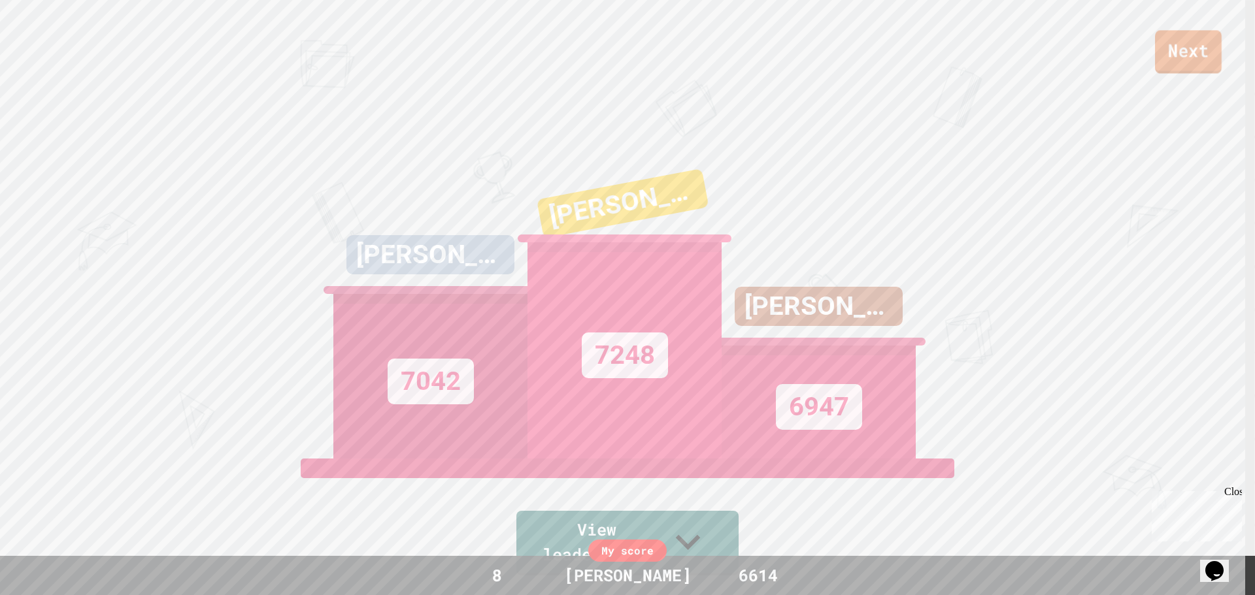
click at [1186, 48] on link "Next" at bounding box center [1188, 51] width 67 height 43
